Goal: Complete application form: Complete application form

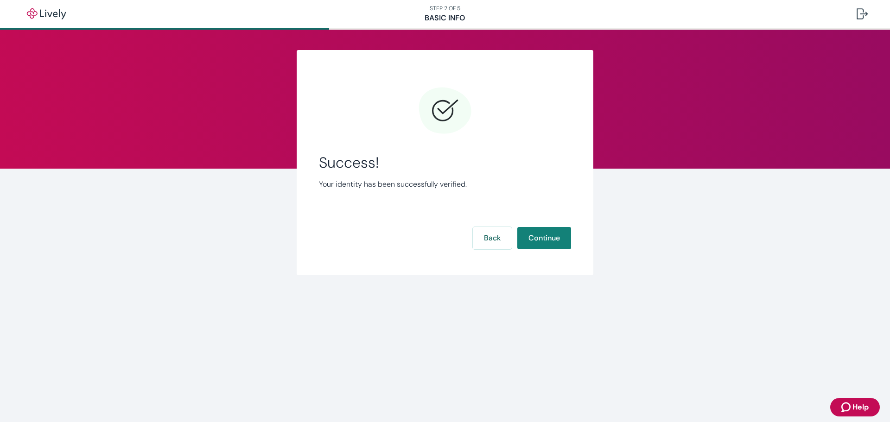
click at [467, 250] on div "Success! Your identity has been successfully verified. Back Continue" at bounding box center [445, 168] width 252 height 170
click at [531, 233] on button "Continue" at bounding box center [544, 238] width 54 height 22
click at [559, 235] on button "Continue" at bounding box center [544, 238] width 54 height 22
click at [561, 240] on button "Continue" at bounding box center [544, 238] width 54 height 22
